Goal: Transaction & Acquisition: Subscribe to service/newsletter

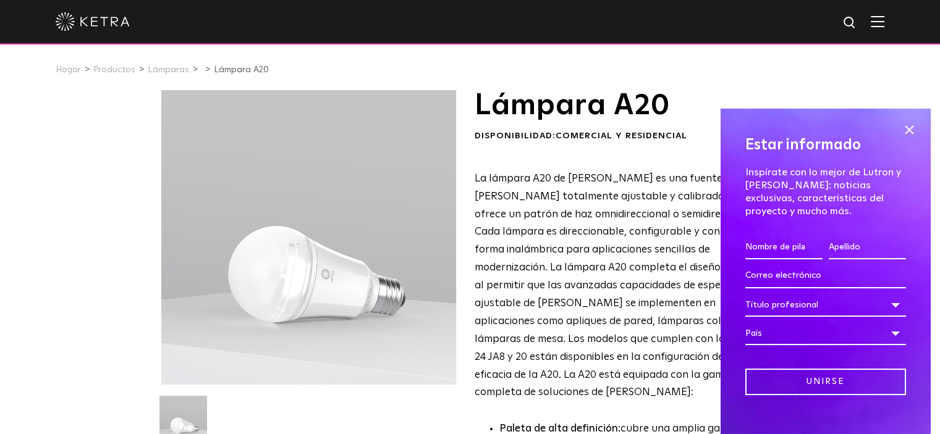
click at [774, 250] on input "First name *" at bounding box center [783, 247] width 77 height 23
type input "PEDRO"
type input "GIRALDO"
type input "pegomezgiraldo@gmail.com"
select select "[GEOGRAPHIC_DATA]"
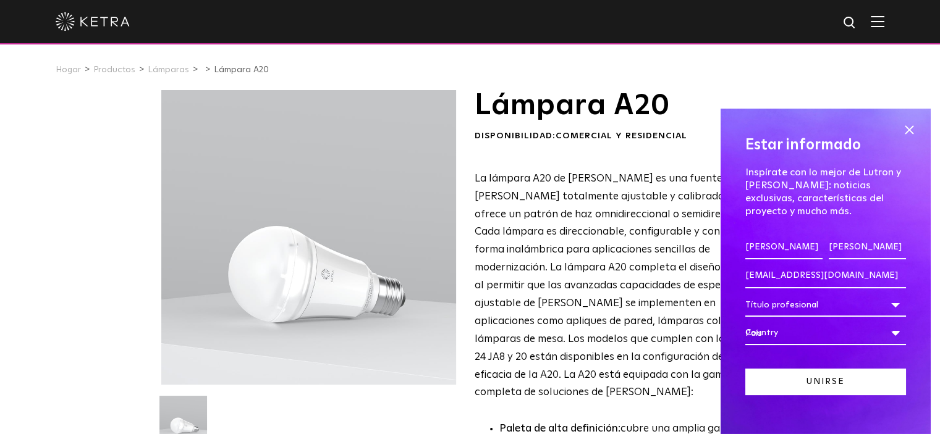
click at [802, 386] on input "Unirse" at bounding box center [825, 382] width 161 height 27
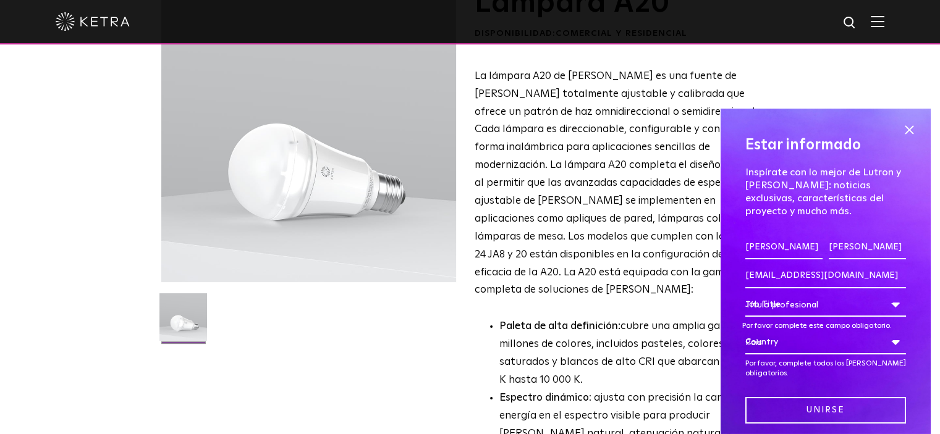
scroll to position [113, 0]
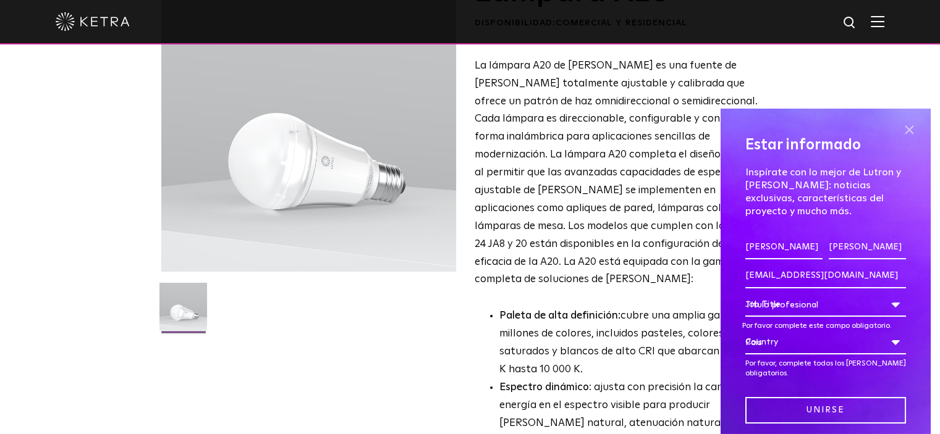
click at [902, 130] on span at bounding box center [909, 130] width 19 height 19
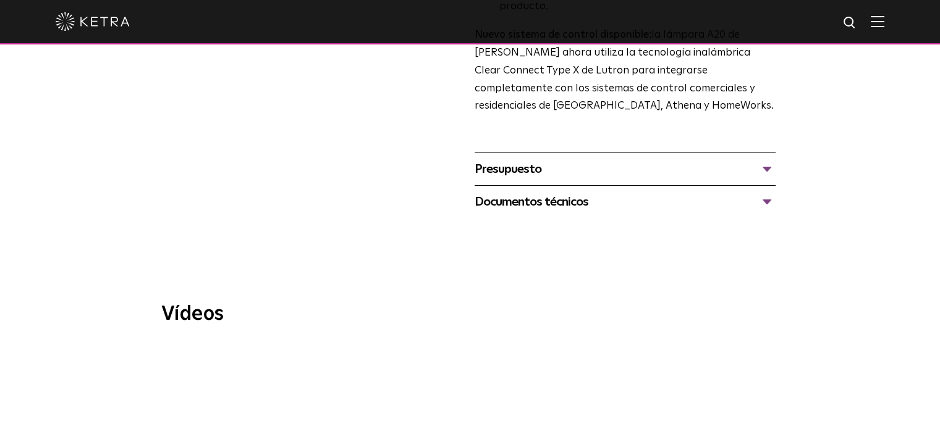
scroll to position [657, 0]
click at [754, 190] on div "Documentos técnicos" at bounding box center [625, 200] width 301 height 20
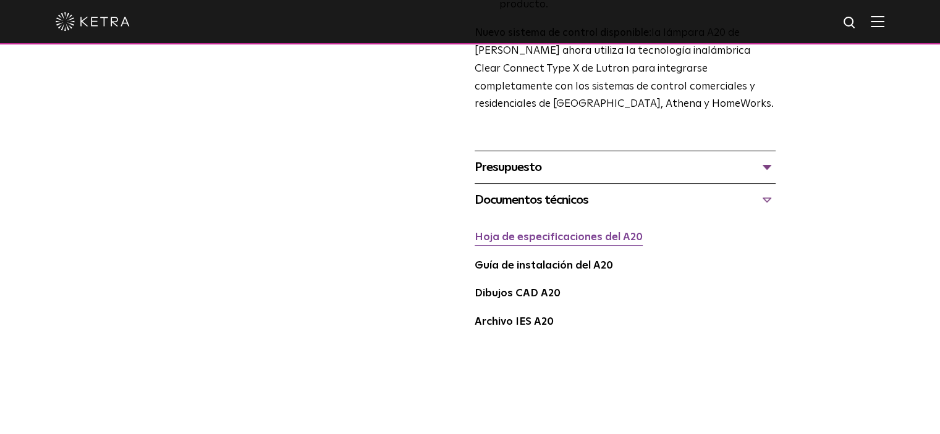
click at [624, 232] on font "Hoja de especificaciones del A20" at bounding box center [559, 237] width 168 height 11
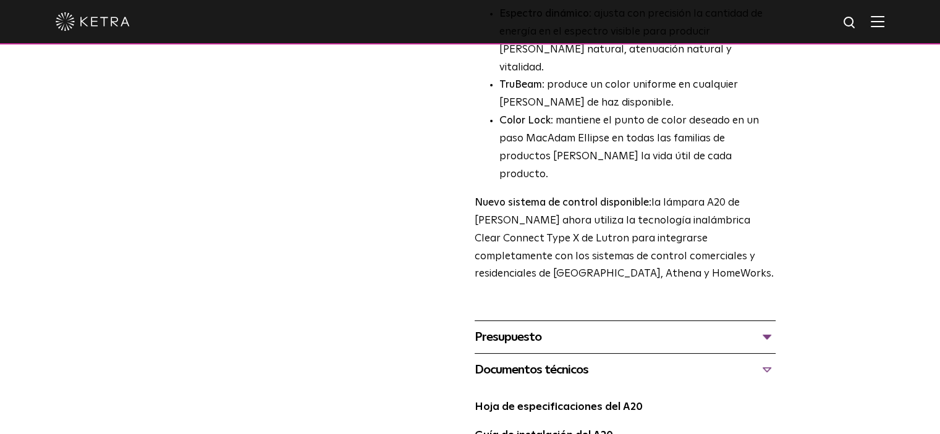
scroll to position [0, 0]
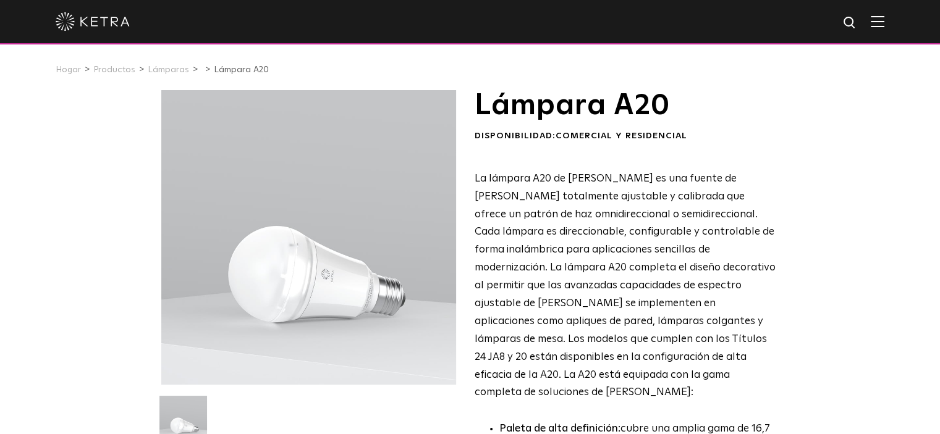
click at [87, 29] on img at bounding box center [93, 21] width 74 height 19
